Goal: Task Accomplishment & Management: Use online tool/utility

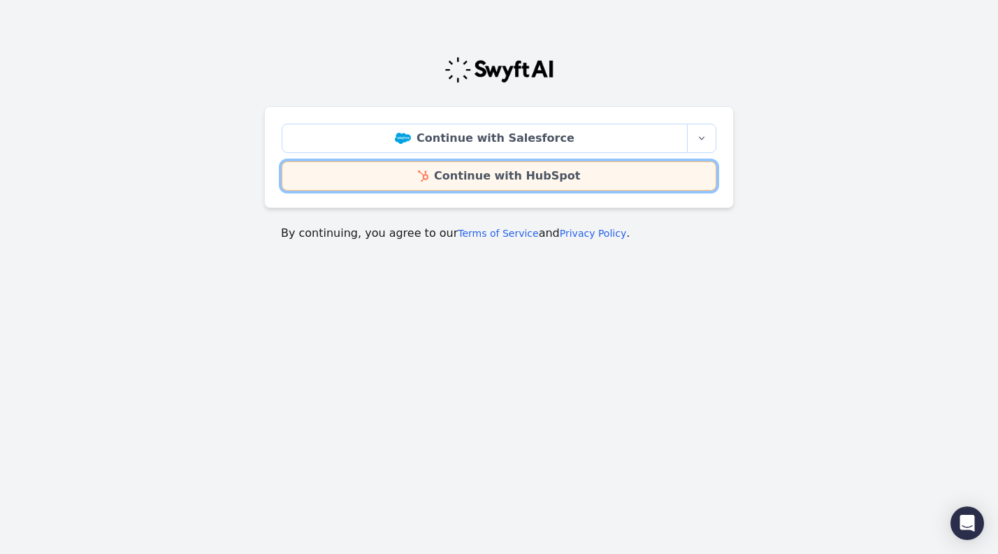
click at [605, 175] on link "Continue with HubSpot" at bounding box center [499, 175] width 435 height 29
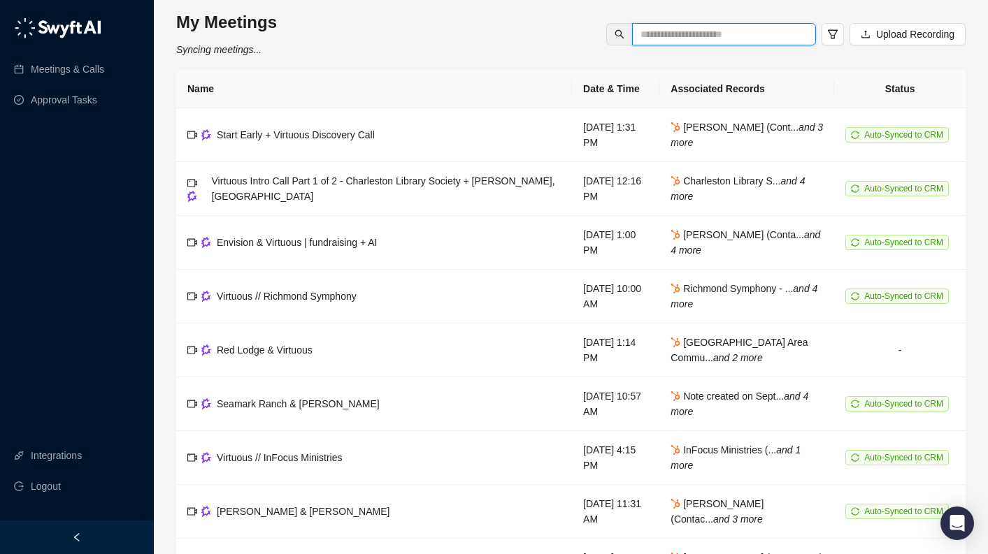
click at [724, 28] on input "text" at bounding box center [718, 34] width 156 height 15
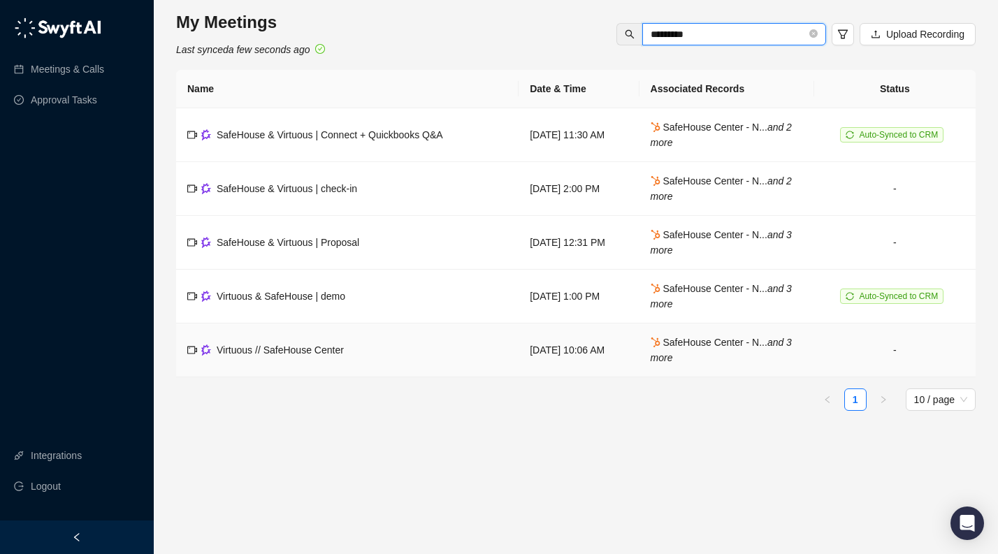
type input "*********"
click at [355, 287] on td "Virtuous & SafeHouse | demo" at bounding box center [347, 297] width 342 height 54
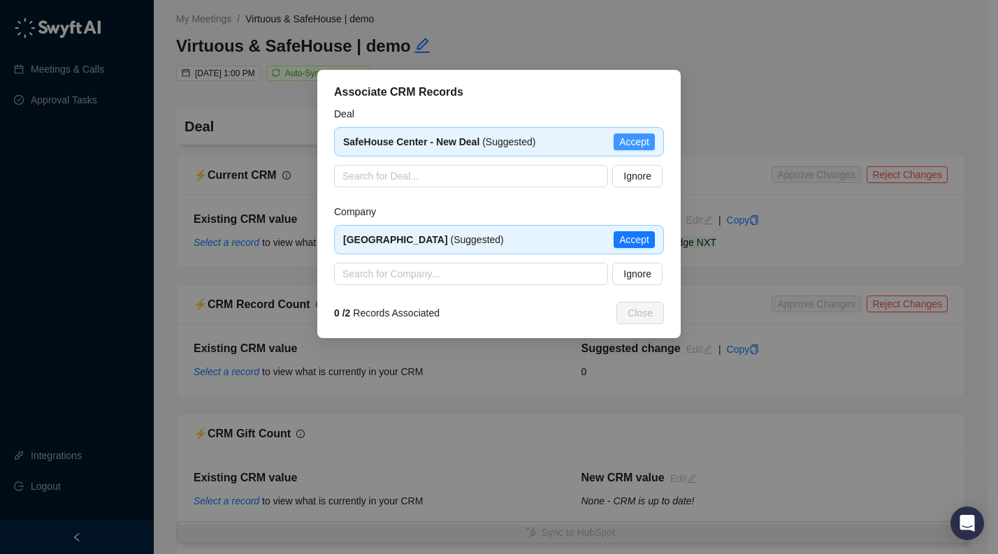
click at [629, 140] on span "Accept" at bounding box center [634, 141] width 30 height 15
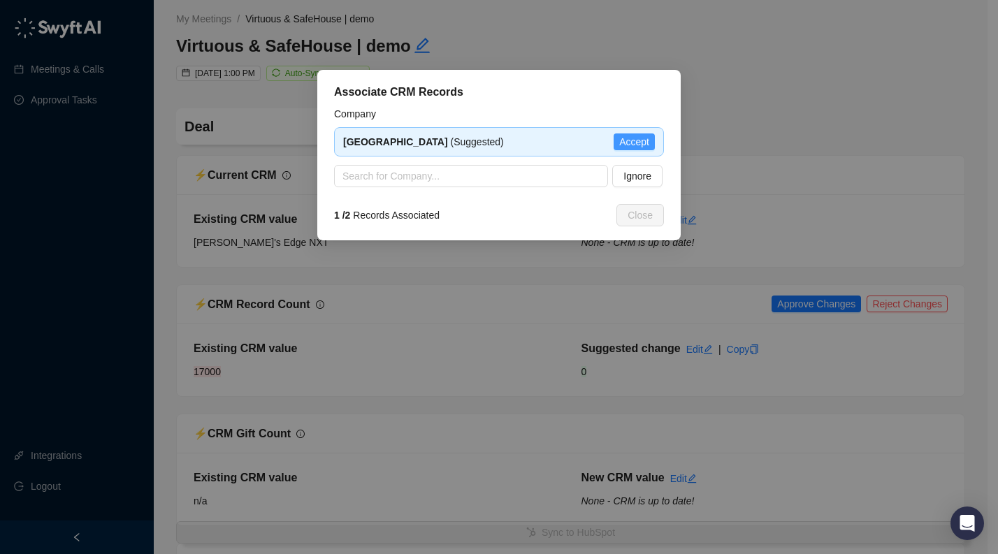
click at [620, 143] on span "Accept" at bounding box center [634, 141] width 30 height 15
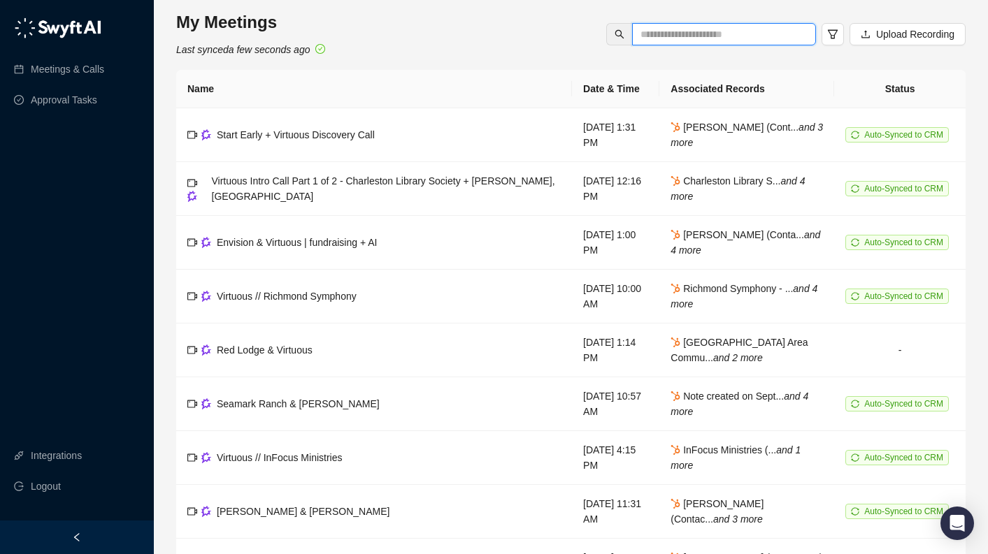
click at [738, 31] on input "text" at bounding box center [718, 34] width 156 height 15
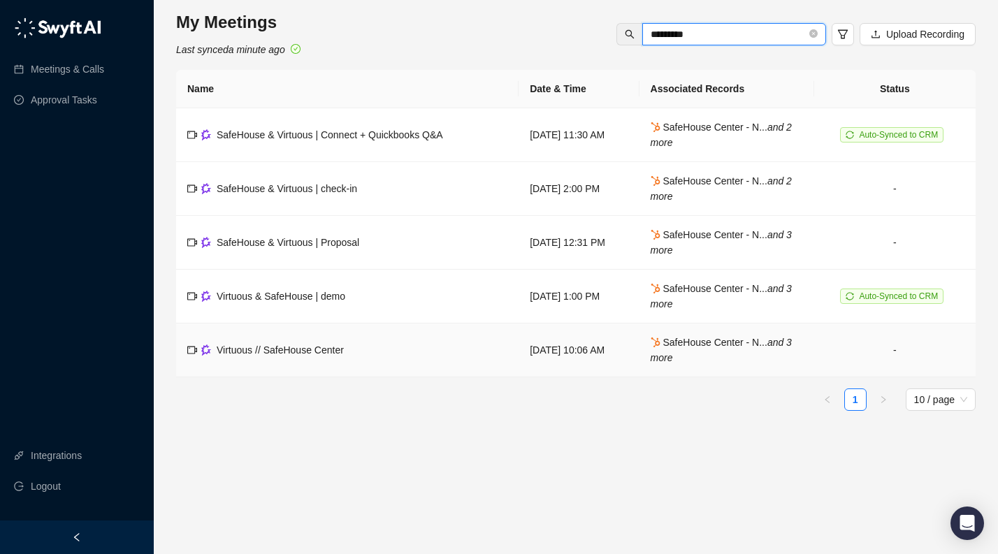
type input "*********"
click at [328, 351] on span "Virtuous // SafeHouse Center" at bounding box center [280, 350] width 127 height 11
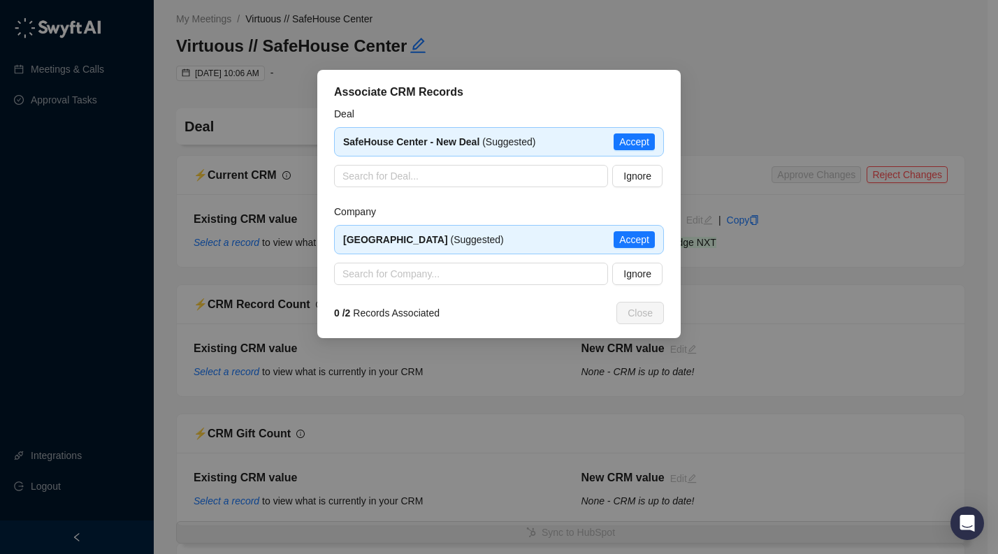
click at [645, 131] on div "SafeHouse Center - New Deal (Suggested) Accept" at bounding box center [499, 141] width 330 height 29
click at [644, 135] on span "Accept" at bounding box center [634, 141] width 30 height 15
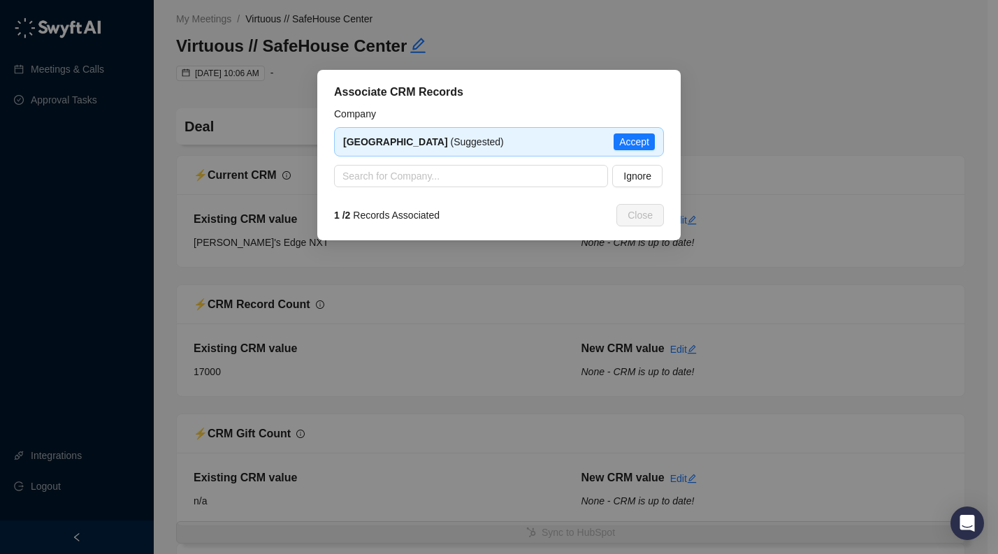
click at [641, 145] on span "Accept" at bounding box center [634, 141] width 30 height 15
